Goal: Task Accomplishment & Management: Use online tool/utility

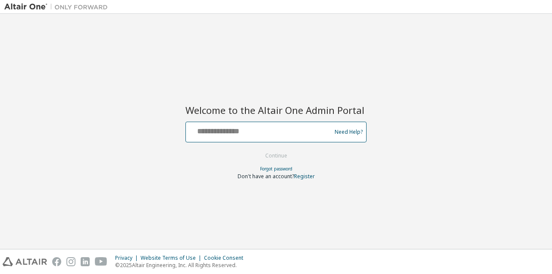
click at [237, 129] on input "text" at bounding box center [259, 130] width 141 height 13
type input "**********"
click at [256, 149] on button "Continue" at bounding box center [276, 155] width 40 height 13
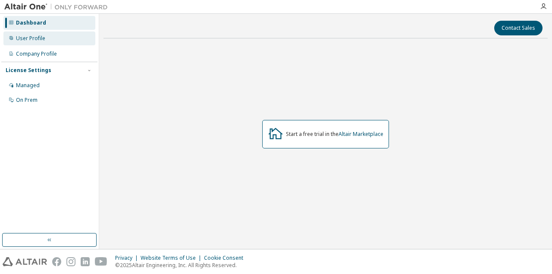
click at [53, 42] on div "User Profile" at bounding box center [49, 38] width 92 height 14
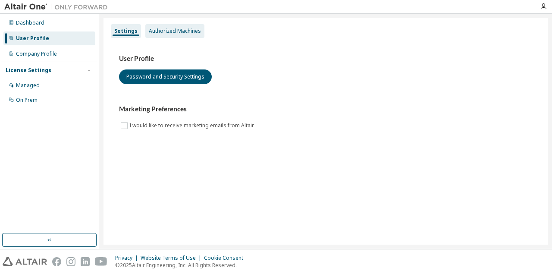
click at [161, 35] on div "Authorized Machines" at bounding box center [174, 31] width 59 height 14
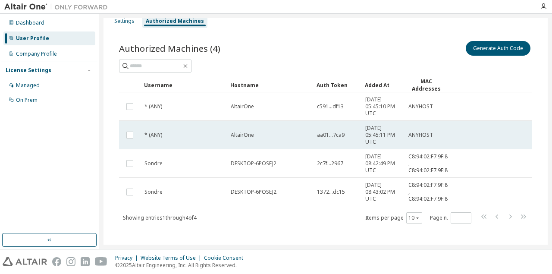
scroll to position [15, 0]
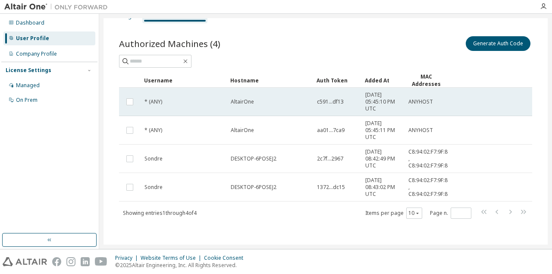
click at [333, 100] on span "c591...df13" at bounding box center [330, 101] width 27 height 7
click at [336, 100] on span "c591...df13" at bounding box center [330, 101] width 27 height 7
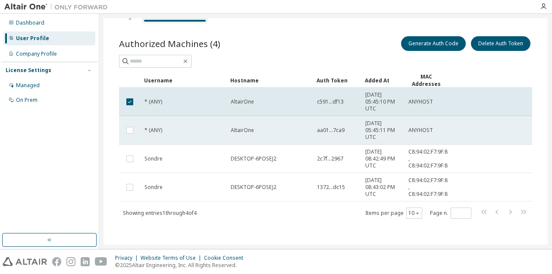
click at [340, 118] on td "aa01...7ca9" at bounding box center [337, 130] width 48 height 28
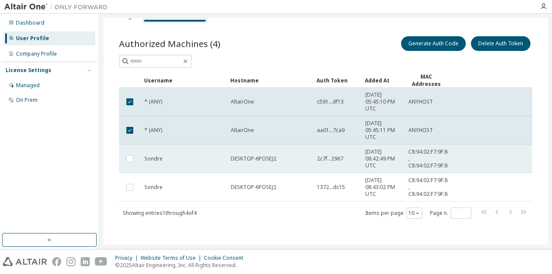
click at [316, 157] on td "2c7f...2967" at bounding box center [337, 158] width 48 height 28
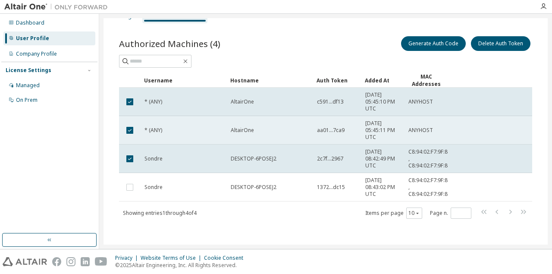
click at [312, 138] on td "AltairOne" at bounding box center [270, 130] width 86 height 28
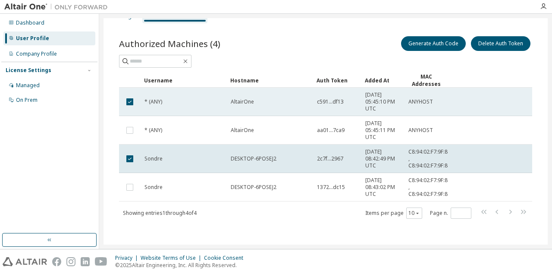
click at [270, 95] on td "AltairOne" at bounding box center [270, 102] width 86 height 28
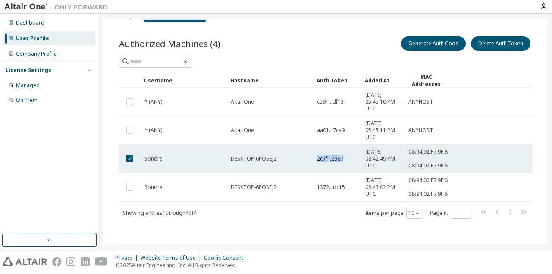
drag, startPoint x: 317, startPoint y: 156, endPoint x: 356, endPoint y: 157, distance: 38.4
click at [356, 157] on div "2c7f...2967" at bounding box center [337, 158] width 41 height 7
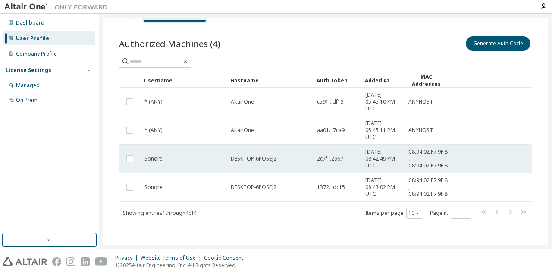
click at [465, 151] on tr "Sondre DESKTOP-6POSEJ2 2c7f...2967 2025-10-10 08:42:49 PM UTC C8:94:02:F7:9F:85…" at bounding box center [325, 158] width 413 height 28
click at [485, 151] on tr "Sondre DESKTOP-6POSEJ2 2c7f...2967 2025-10-10 08:42:49 PM UTC C8:94:02:F7:9F:85…" at bounding box center [325, 158] width 413 height 28
click at [473, 153] on tr "Sondre DESKTOP-6POSEJ2 2c7f...2967 2025-10-10 08:42:49 PM UTC C8:94:02:F7:9F:85…" at bounding box center [325, 158] width 413 height 28
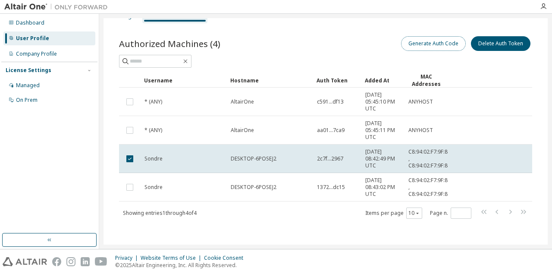
click at [437, 45] on button "Generate Auth Code" at bounding box center [433, 43] width 65 height 15
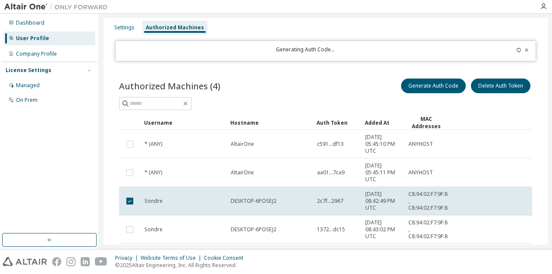
scroll to position [0, 0]
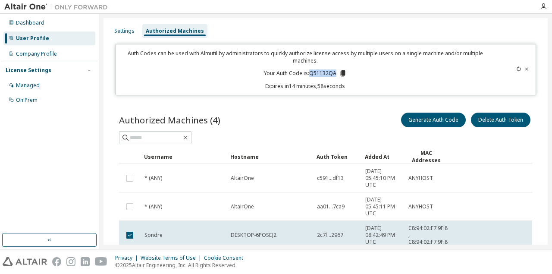
drag, startPoint x: 335, startPoint y: 72, endPoint x: 311, endPoint y: 75, distance: 24.8
click at [311, 75] on p "Your Auth Code is: Q51132QA" at bounding box center [305, 73] width 83 height 8
copy p "Q51132QA"
click at [342, 69] on div "Auth Codes can be used with Almutil by administrators to quickly authorize lice…" at bounding box center [305, 70] width 369 height 40
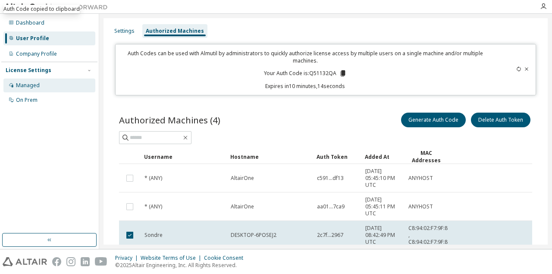
click at [37, 87] on div "Managed" at bounding box center [28, 85] width 24 height 7
